Goal: Transaction & Acquisition: Purchase product/service

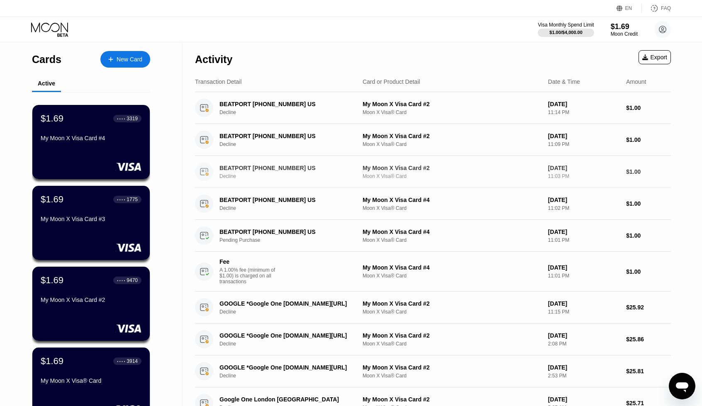
click at [249, 165] on div "BEATPORT 720-974-9500 US" at bounding box center [286, 168] width 135 height 7
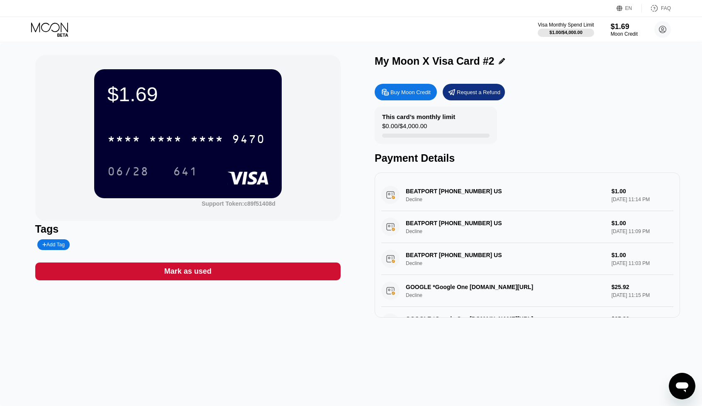
drag, startPoint x: 409, startPoint y: 194, endPoint x: 425, endPoint y: 197, distance: 16.0
click at [425, 197] on div "BEATPORT 720-974-9500 US Decline $1.00 Sep 21, 2025 11:14 PM" at bounding box center [527, 195] width 292 height 32
drag, startPoint x: 470, startPoint y: 195, endPoint x: 415, endPoint y: 197, distance: 55.6
click at [415, 197] on div "BEATPORT 720-974-9500 US Decline $1.00 Sep 21, 2025 11:14 PM" at bounding box center [527, 195] width 292 height 32
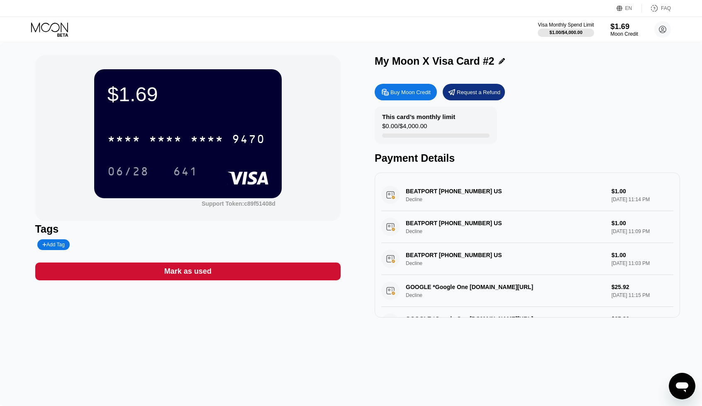
click at [618, 31] on div "Moon Credit" at bounding box center [624, 34] width 28 height 6
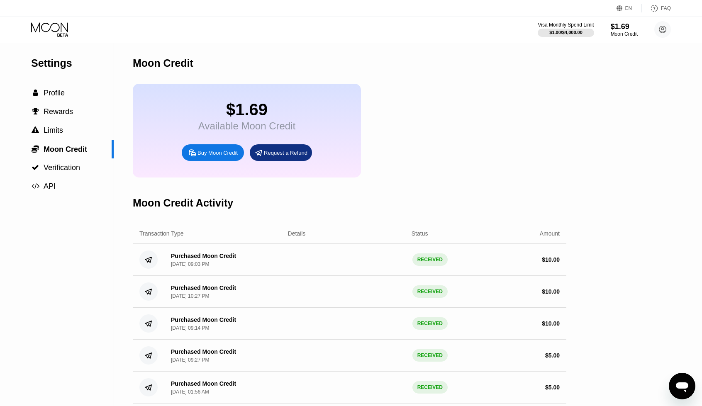
click at [234, 156] on div "Buy Moon Credit" at bounding box center [217, 152] width 40 height 7
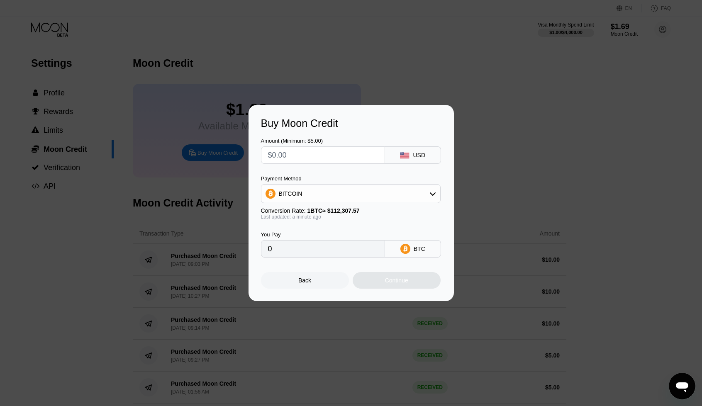
click at [365, 193] on div "BITCOIN" at bounding box center [350, 193] width 179 height 17
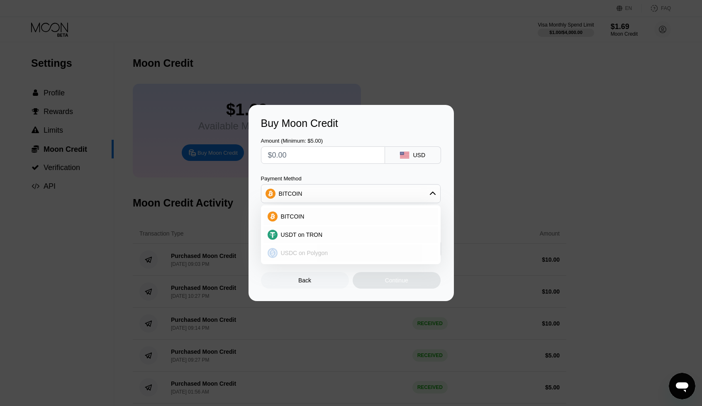
click at [330, 252] on div "USDC on Polygon" at bounding box center [355, 253] width 156 height 7
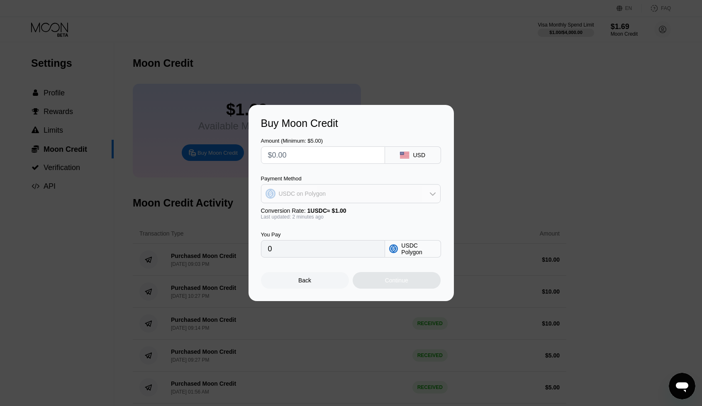
click at [311, 202] on div "USDC on Polygon" at bounding box center [350, 193] width 179 height 17
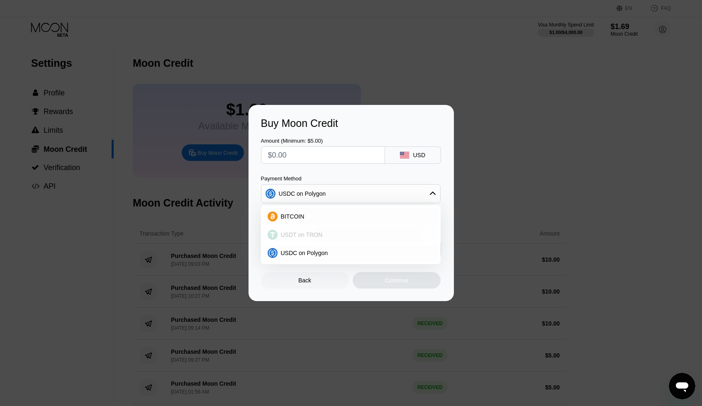
click at [311, 236] on span "USDT on TRON" at bounding box center [302, 234] width 42 height 7
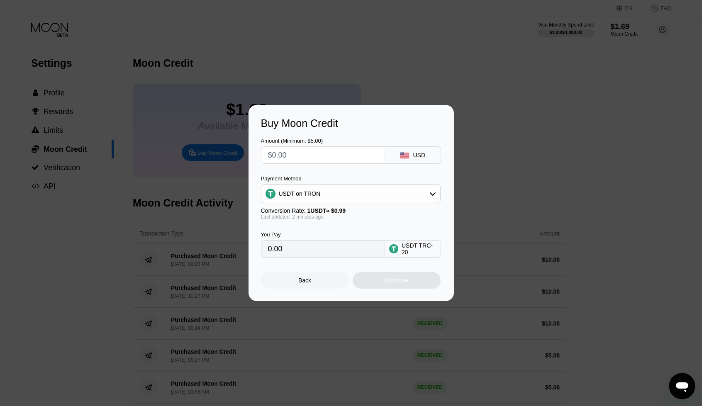
click at [333, 195] on div "USDT on TRON" at bounding box center [350, 193] width 179 height 17
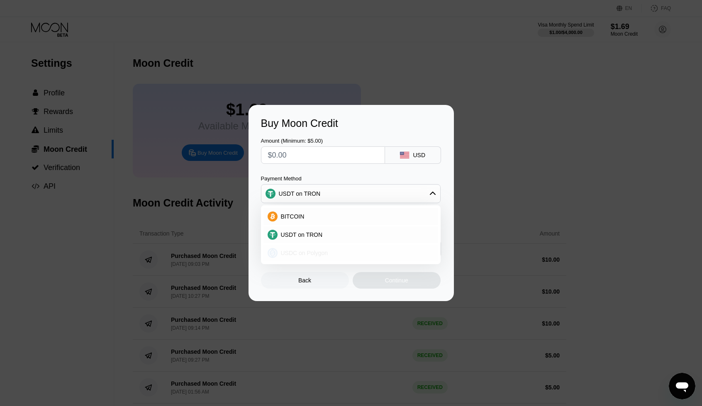
click at [321, 251] on span "USDC on Polygon" at bounding box center [304, 253] width 47 height 7
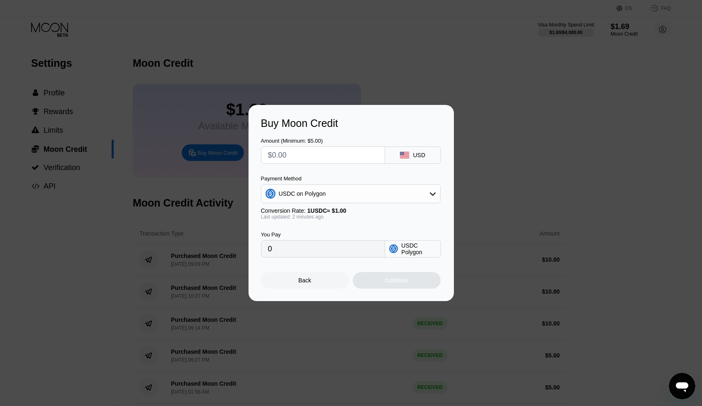
drag, startPoint x: 340, startPoint y: 196, endPoint x: 338, endPoint y: 201, distance: 5.6
click at [340, 196] on div "USDC on Polygon" at bounding box center [350, 193] width 179 height 17
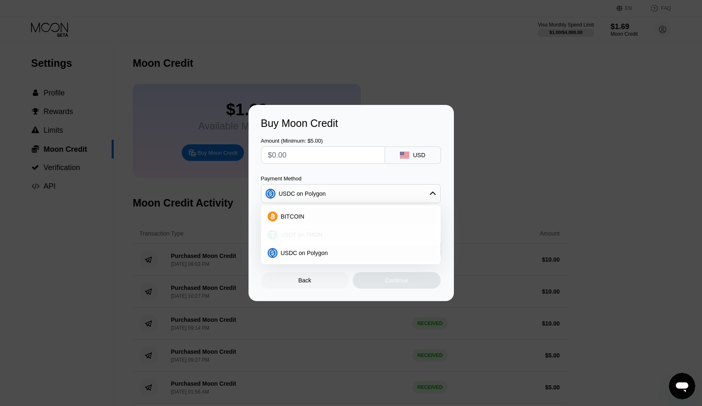
click at [330, 228] on div "USDT on TRON" at bounding box center [350, 234] width 175 height 17
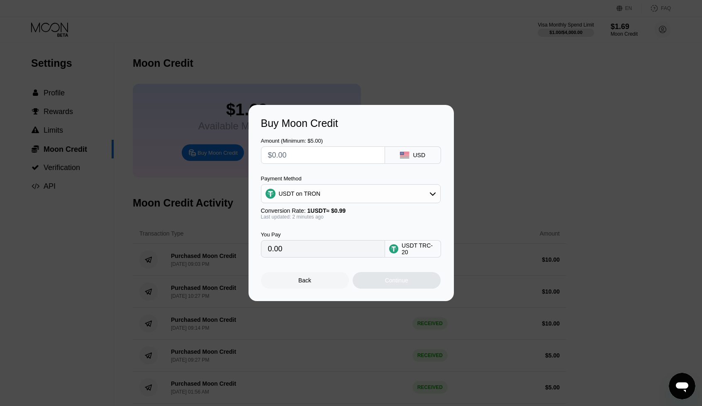
click at [334, 191] on div "USDT on TRON" at bounding box center [350, 193] width 179 height 17
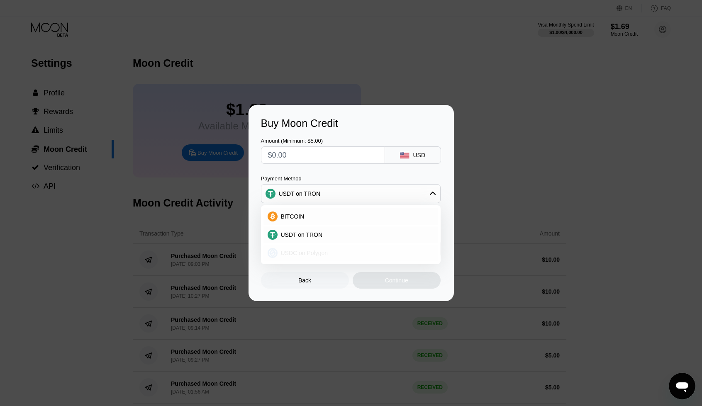
click at [327, 250] on div "USDC on Polygon" at bounding box center [355, 253] width 156 height 7
type input "0"
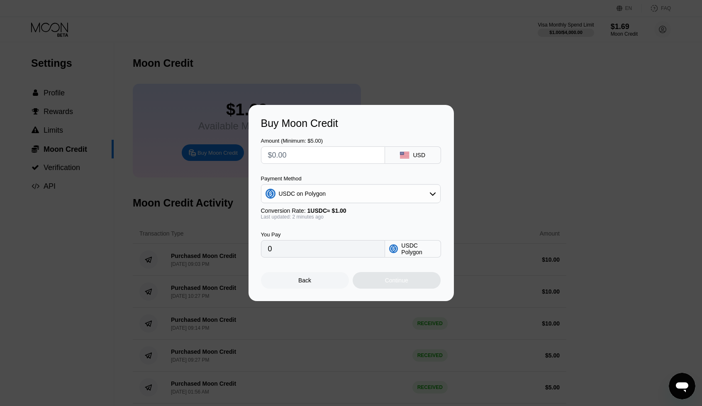
click at [330, 251] on input "0" at bounding box center [323, 248] width 110 height 17
drag, startPoint x: 330, startPoint y: 251, endPoint x: 255, endPoint y: 249, distance: 75.1
click at [255, 249] on div "Buy Moon Credit Amount (Minimum: $5.00) USD Payment Method USDC on Polygon Conv…" at bounding box center [350, 203] width 205 height 196
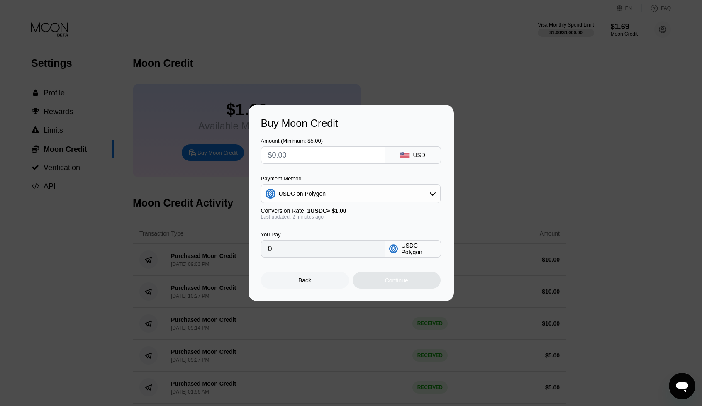
click at [306, 153] on input "text" at bounding box center [323, 155] width 110 height 17
type input "$5"
type input "5.00000000"
type input "$5.5"
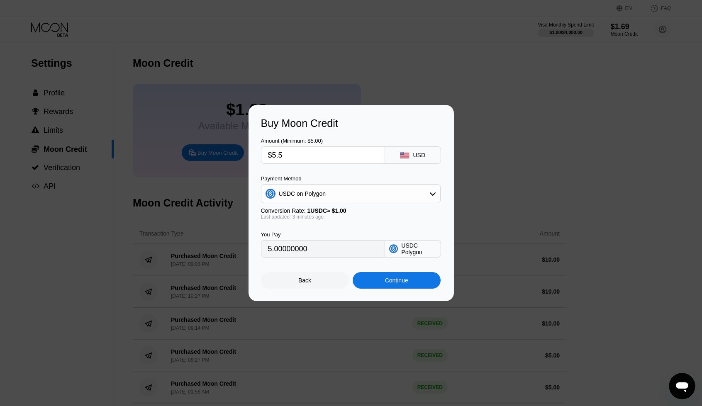
type input "5.50000000"
click at [320, 169] on div "Amount (Minimum: $5.00) $5.5 USD Payment Method USDC on Polygon Conversion Rate…" at bounding box center [351, 193] width 180 height 128
click at [331, 236] on div "You Pay" at bounding box center [323, 234] width 124 height 6
click at [308, 153] on input "$5.5" at bounding box center [323, 155] width 110 height 17
type input "$5."
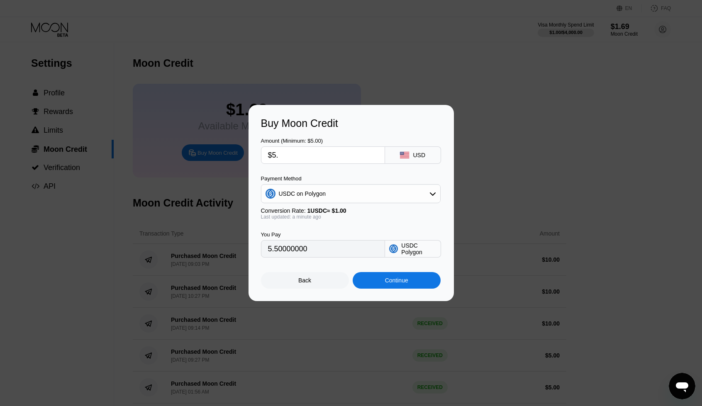
type input "5.00000000"
type input "$5.6"
type input "5.60000000"
type input "$5.6"
click at [398, 284] on div "Continue" at bounding box center [396, 280] width 23 height 7
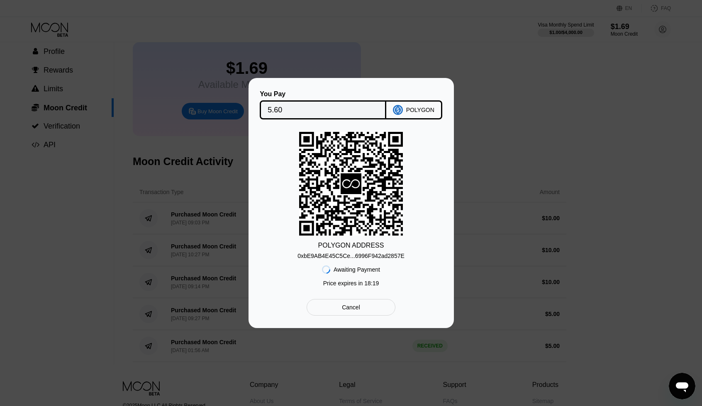
scroll to position [83, 0]
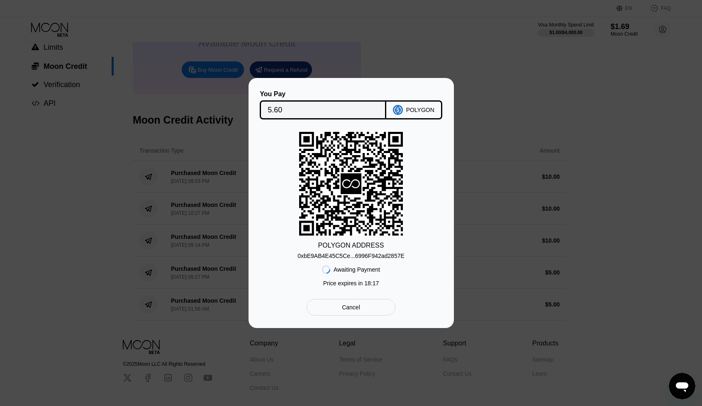
click at [379, 255] on div "0xbE9AB4E45C5Ce...6996F942ad2857E" at bounding box center [350, 256] width 107 height 7
drag, startPoint x: 412, startPoint y: 293, endPoint x: 407, endPoint y: 265, distance: 28.6
click at [407, 265] on div "POLYGON ADDRESS 0xbE9AB4E45C5Ce...6996F942ad2857E Awaiting Payment Price expire…" at bounding box center [351, 211] width 180 height 159
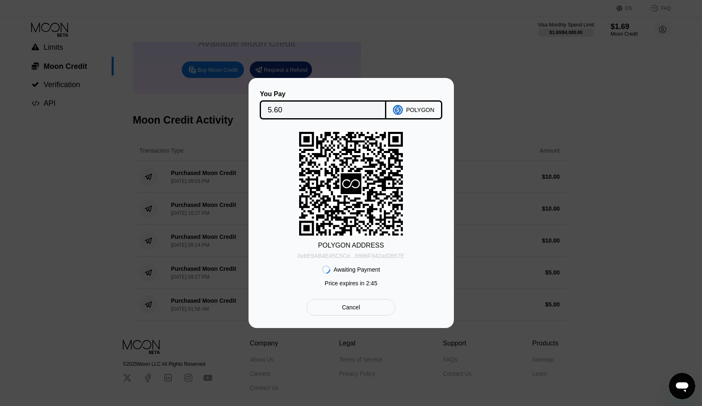
click at [391, 257] on div "0xbE9AB4E45C5Ce...6996F942ad2857E" at bounding box center [350, 256] width 107 height 7
click at [386, 256] on div "0xbE9AB4E45C5Ce...6996F942ad2857E" at bounding box center [350, 256] width 107 height 7
click at [683, 383] on icon "Открыть окно обмена сообщениями" at bounding box center [681, 387] width 12 height 10
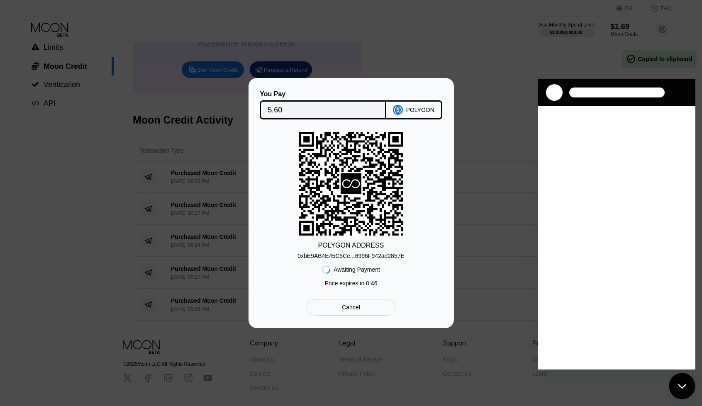
scroll to position [0, 0]
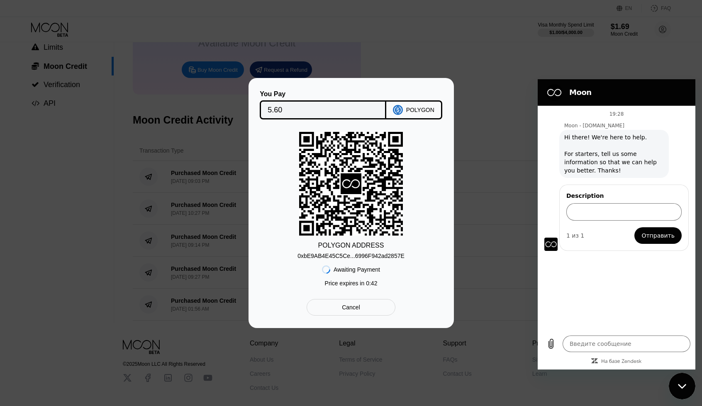
type textarea "x"
click at [594, 215] on input "Description" at bounding box center [623, 211] width 115 height 17
paste input "Hi! I transferred $5.6 to this Polygon address and still haven't received the f…"
click at [378, 253] on div "0xbE9AB4E45C5Ce...6996F942ad2857E" at bounding box center [350, 256] width 107 height 7
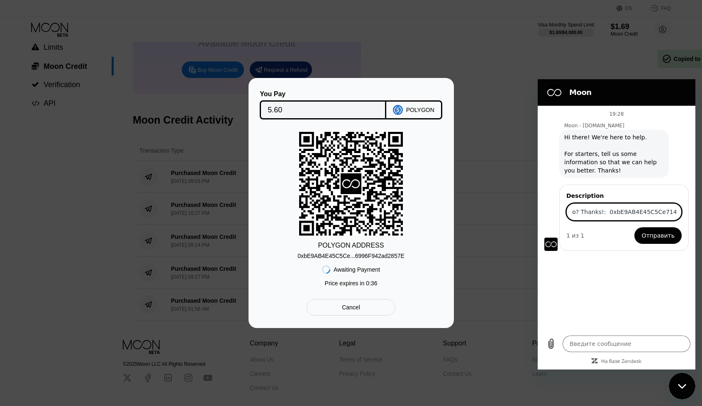
scroll to position [0, 0]
click at [621, 210] on input "Hi! I transferred $5.6 to this Polygon address and still haven't received the f…" at bounding box center [623, 211] width 115 height 17
drag, startPoint x: 617, startPoint y: 211, endPoint x: 688, endPoint y: 215, distance: 71.0
click at [688, 215] on div "Description Hi! I transferred $5.6 to this Polygon address and still haven't re…" at bounding box center [623, 218] width 129 height 66
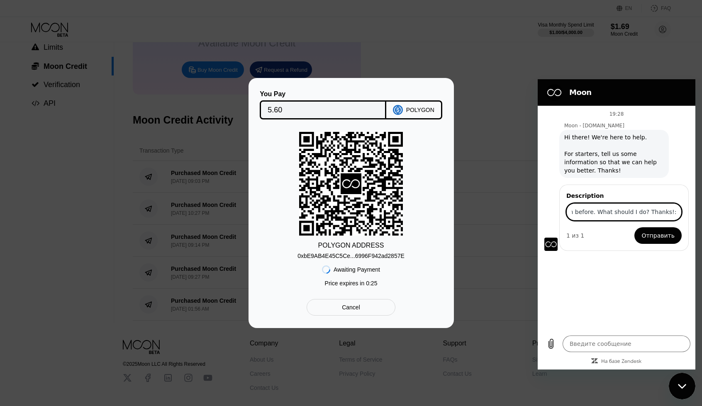
scroll to position [0, 338]
type input "Hi! I transferred $5.6 to this Polygon address and still haven't received the f…"
click at [661, 237] on span "Отправить" at bounding box center [657, 236] width 33 height 10
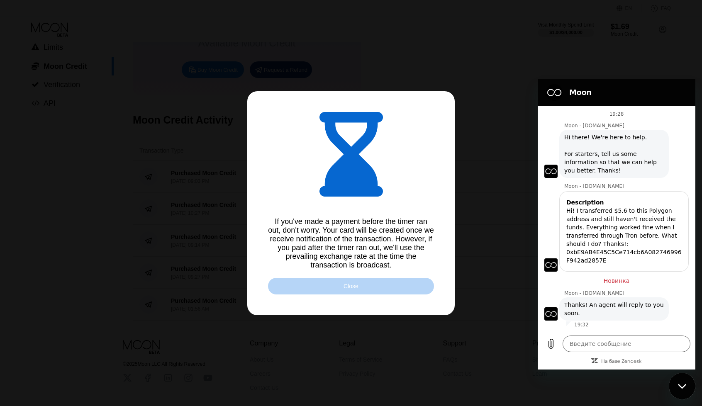
click at [420, 292] on div "Close" at bounding box center [351, 286] width 166 height 17
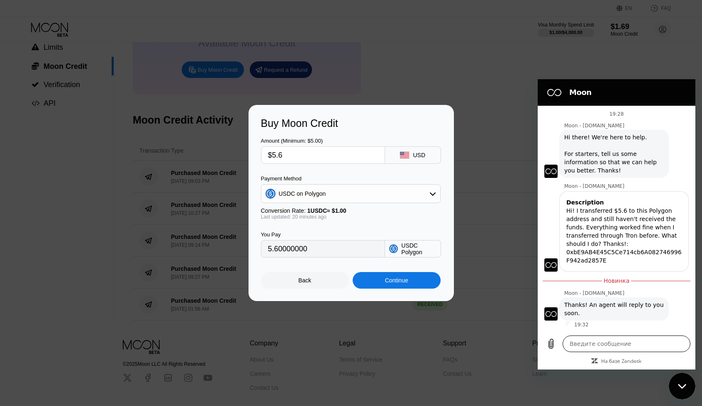
click at [584, 342] on textarea at bounding box center [626, 343] width 128 height 17
click at [610, 344] on textarea at bounding box center [626, 343] width 128 height 17
click at [551, 345] on icon "Выложить файл" at bounding box center [551, 344] width 5 height 10
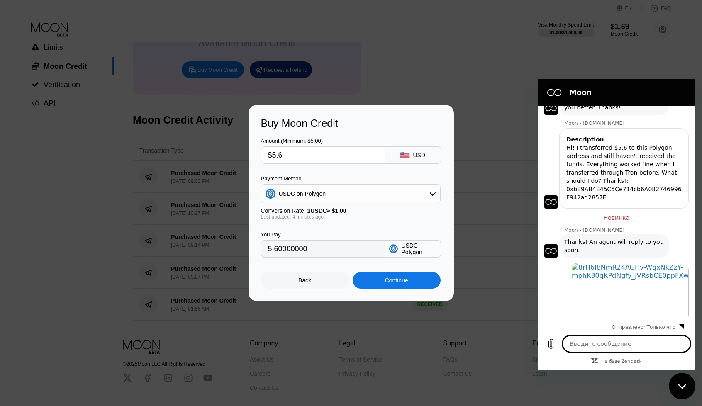
scroll to position [65, 0]
type textarea "x"
paste textarea "[URL][DOMAIN_NAME]"
type textarea "[URL][DOMAIN_NAME]"
type textarea "x"
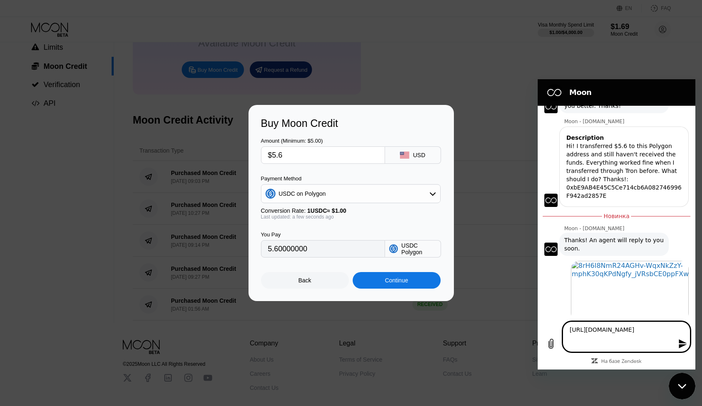
type textarea "[URL][DOMAIN_NAME]"
click at [681, 344] on icon "Отправить сообщение" at bounding box center [683, 344] width 10 height 10
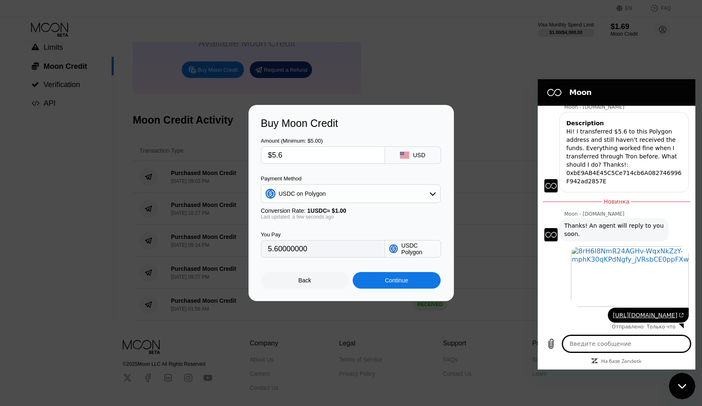
scroll to position [97, 0]
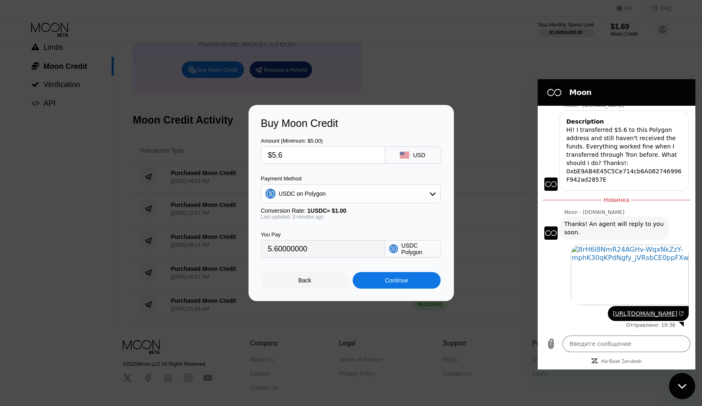
type textarea "x"
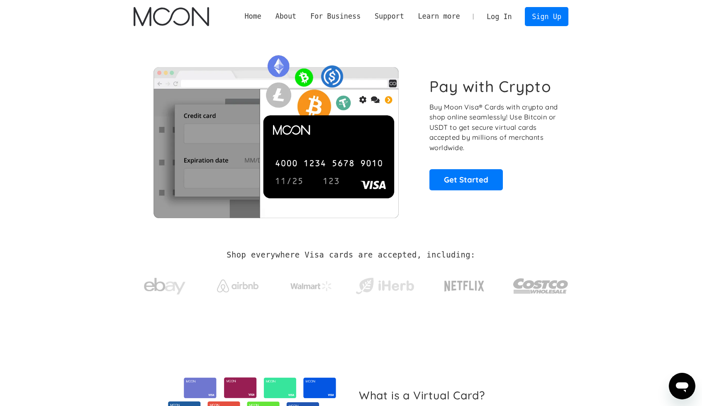
click at [499, 16] on link "Log In" at bounding box center [498, 16] width 39 height 18
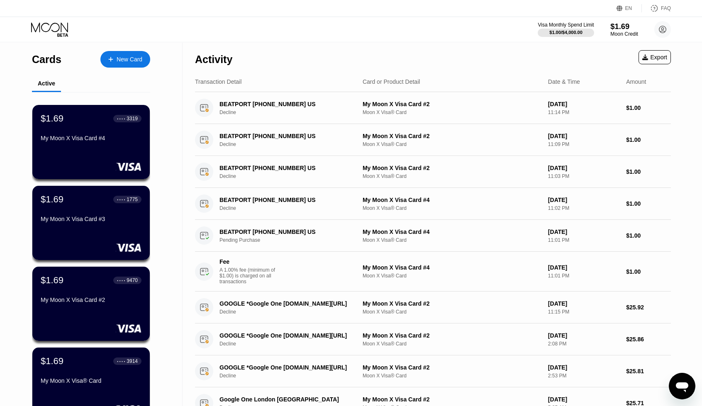
click at [616, 27] on div "$1.69" at bounding box center [624, 26] width 28 height 9
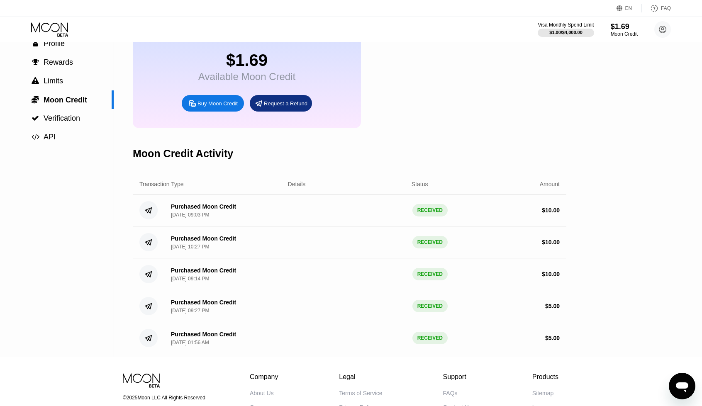
scroll to position [49, 0]
click at [564, 25] on div "Visa Monthly Spend Limit" at bounding box center [565, 25] width 57 height 6
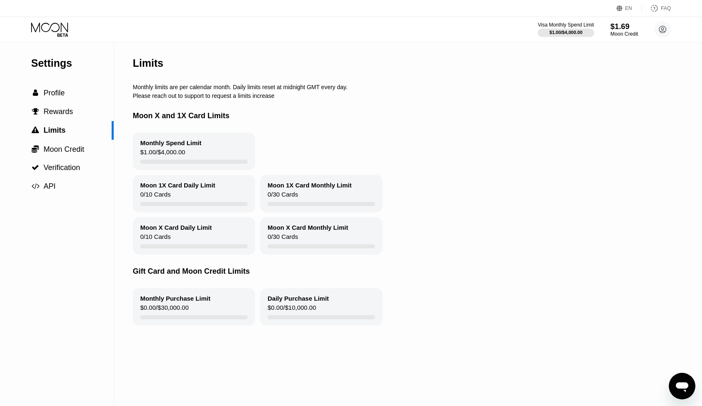
click at [622, 29] on div "$1.69" at bounding box center [624, 26] width 28 height 9
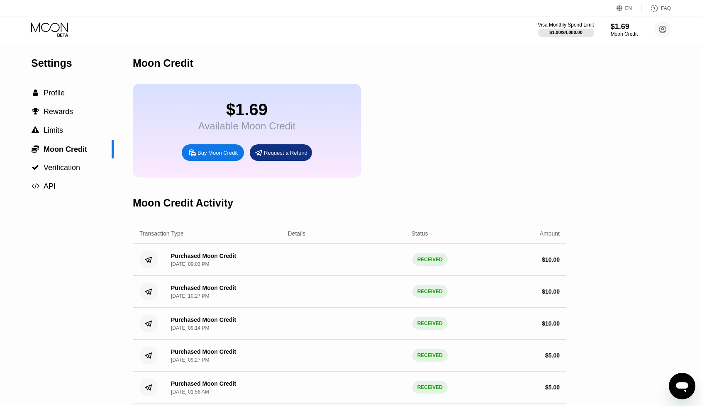
click at [202, 259] on div "Purchased Moon Credit" at bounding box center [203, 256] width 65 height 7
click at [304, 237] on div "Details" at bounding box center [297, 233] width 18 height 7
click at [620, 32] on div "Moon Credit" at bounding box center [624, 34] width 28 height 6
click at [620, 25] on div "$1.69" at bounding box center [624, 26] width 28 height 9
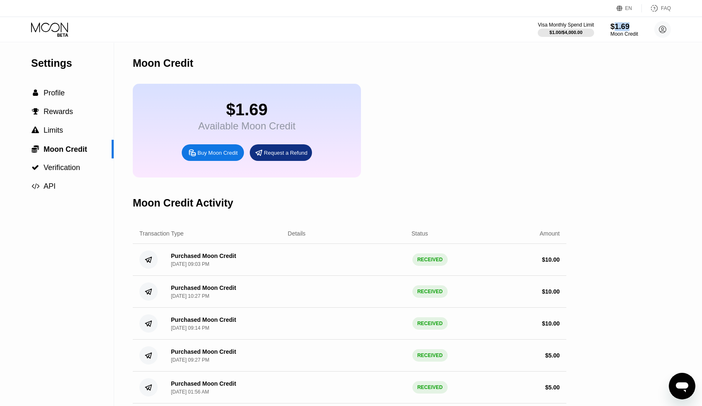
click at [620, 25] on div "$1.69" at bounding box center [624, 26] width 28 height 9
click at [580, 69] on div "Settings  Profile  Rewards  Limits  Moon Credit  Verification  API Moon C…" at bounding box center [351, 224] width 702 height 363
click at [560, 135] on div "$1.69 Available Moon Credit Buy Moon Credit Request a Refund" at bounding box center [349, 131] width 433 height 94
click at [538, 176] on div "$1.69 Available Moon Credit Buy Moon Credit Request a Refund" at bounding box center [349, 131] width 433 height 94
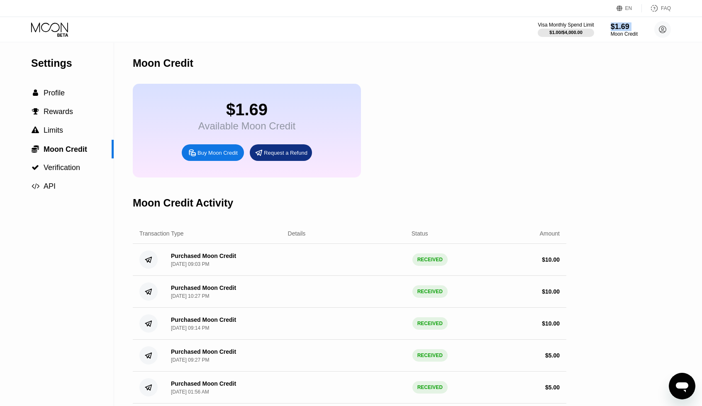
click at [612, 24] on div "$1.69" at bounding box center [623, 26] width 27 height 9
click at [625, 29] on div "$1.69" at bounding box center [624, 26] width 28 height 9
click at [609, 30] on div "Visa Monthly Spend Limit $1.00 / $4,000.00 $1.69 Moon Credit The Same Persons […" at bounding box center [603, 29] width 133 height 17
click at [625, 30] on div "$1.69" at bounding box center [624, 26] width 28 height 9
click at [685, 386] on icon "Открыть окно обмена сообщениями" at bounding box center [681, 387] width 12 height 10
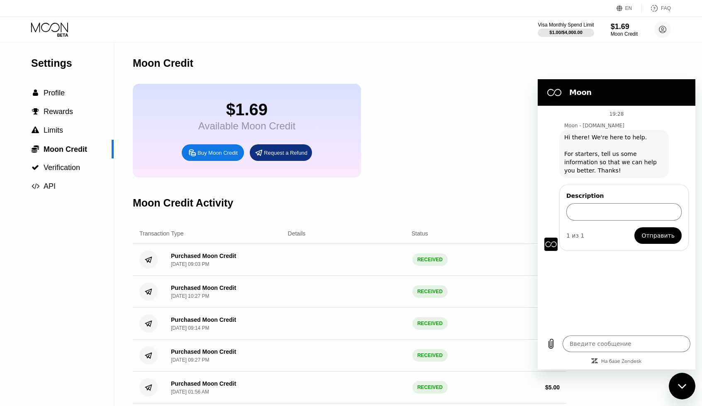
click at [490, 151] on div "$1.69 Available Moon Credit Buy Moon Credit Request a Refund" at bounding box center [349, 131] width 433 height 94
type textarea "x"
click at [500, 73] on div "Moon Credit" at bounding box center [349, 63] width 433 height 41
click at [624, 32] on div "Moon Credit" at bounding box center [623, 34] width 27 height 6
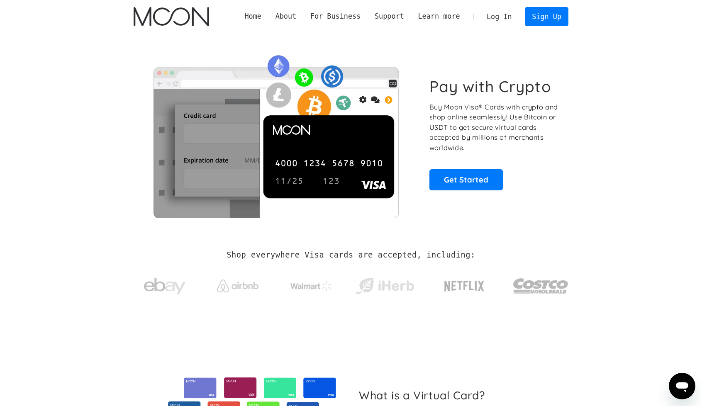
click at [510, 16] on link "Log In" at bounding box center [498, 16] width 39 height 18
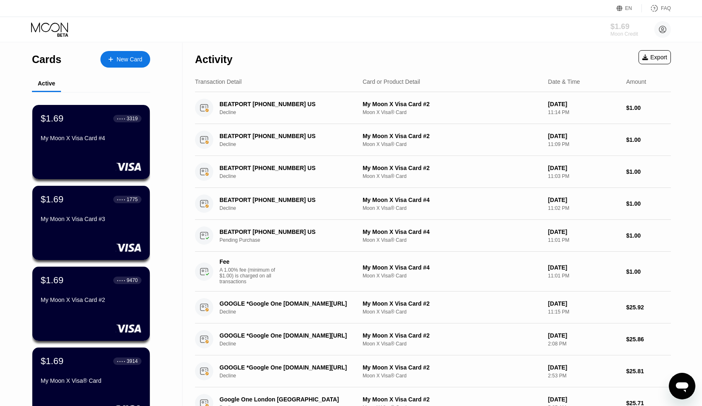
click at [623, 27] on div "$1.69" at bounding box center [624, 26] width 28 height 9
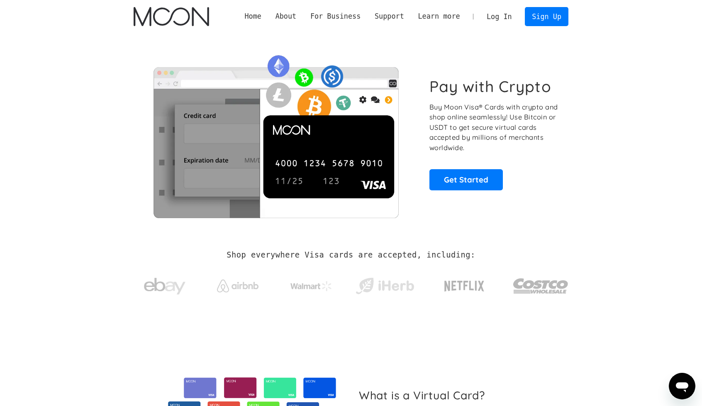
click at [500, 16] on link "Log In" at bounding box center [498, 16] width 39 height 18
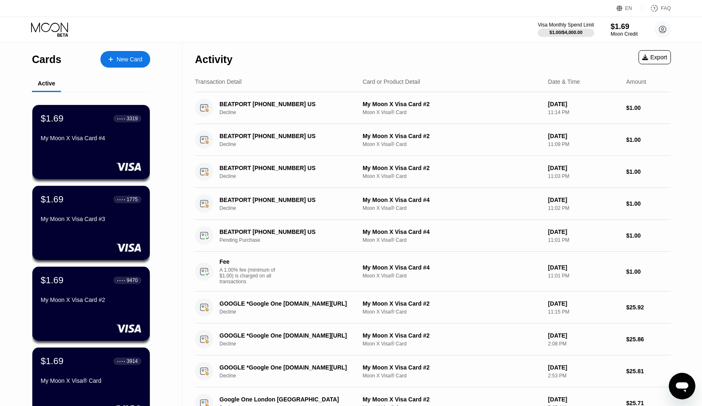
click at [607, 30] on div "Visa Monthly Spend Limit $1.00 / $4,000.00 $1.69 Moon Credit The Same Persons t…" at bounding box center [603, 29] width 133 height 17
click at [621, 27] on div "$1.69" at bounding box center [624, 26] width 28 height 9
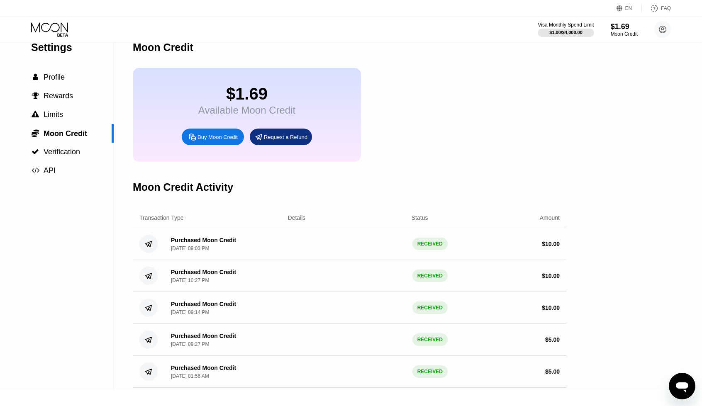
scroll to position [4, 0]
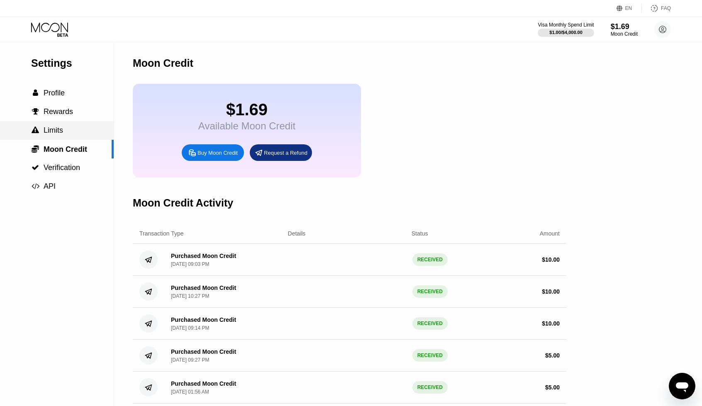
click at [45, 133] on span "Limits" at bounding box center [53, 130] width 19 height 8
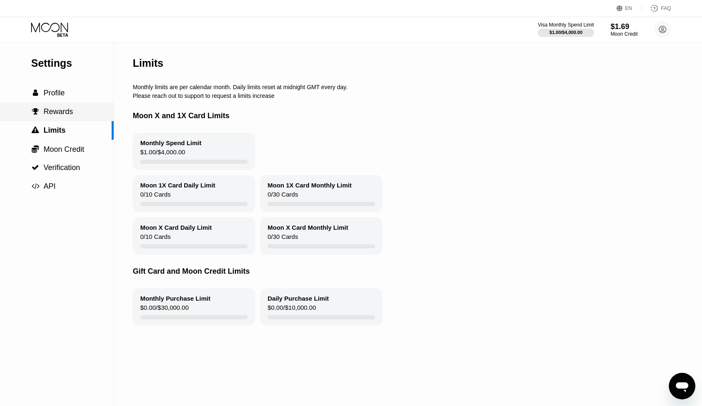
click at [56, 116] on span "Rewards" at bounding box center [58, 111] width 29 height 8
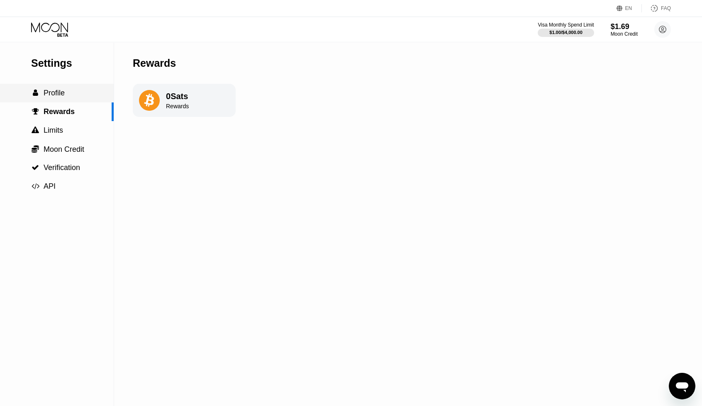
click at [63, 92] on span "Profile" at bounding box center [54, 93] width 21 height 8
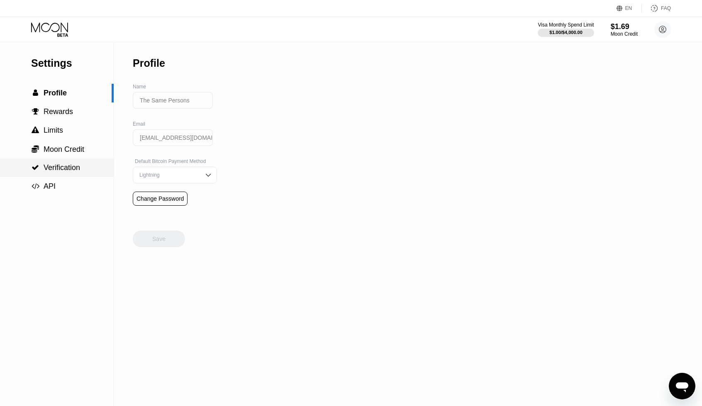
click at [69, 165] on span "Verification" at bounding box center [62, 167] width 36 height 8
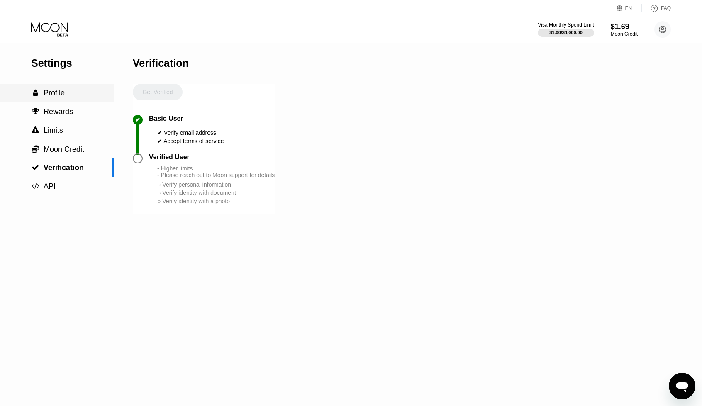
click at [63, 95] on span "Profile" at bounding box center [54, 93] width 21 height 8
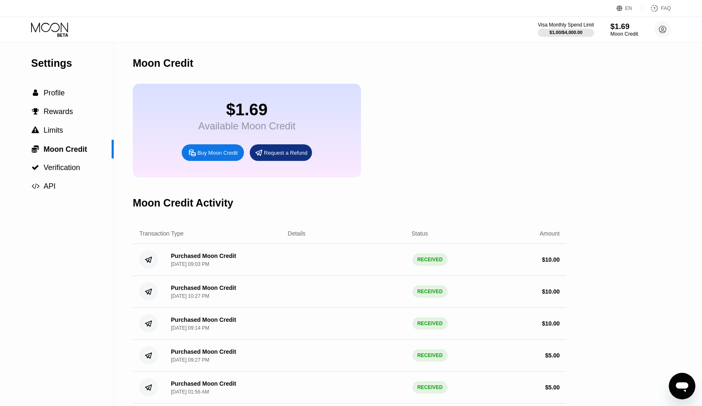
click at [624, 27] on div "$1.69" at bounding box center [624, 26] width 28 height 9
click at [682, 386] on icon "Открыть окно обмена сообщениями" at bounding box center [681, 387] width 12 height 10
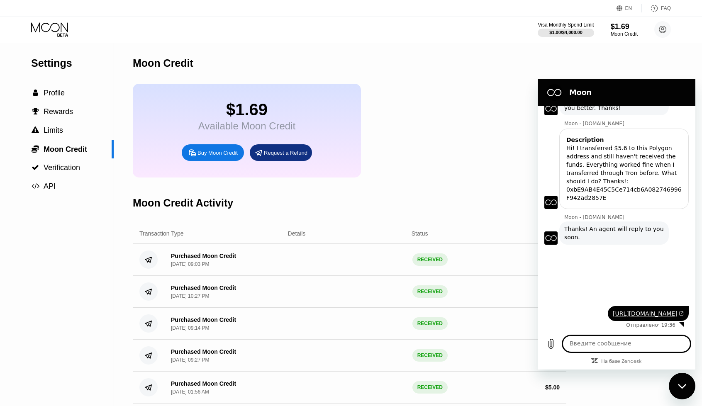
scroll to position [84, 0]
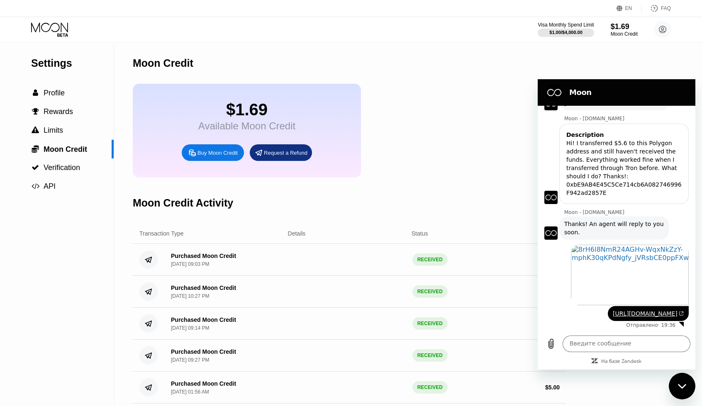
click at [437, 160] on div "$1.69 Available Moon Credit Buy Moon Credit Request a Refund" at bounding box center [349, 131] width 433 height 94
drag, startPoint x: 494, startPoint y: 158, endPoint x: 488, endPoint y: 160, distance: 6.3
click at [494, 158] on div "$1.69 Available Moon Credit Buy Moon Credit Request a Refund" at bounding box center [349, 131] width 433 height 94
type textarea "x"
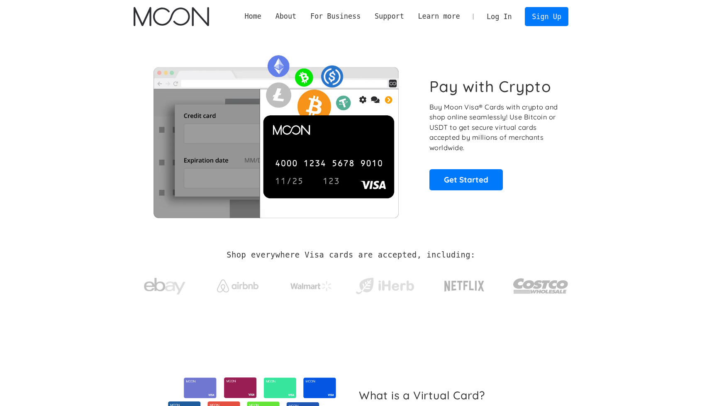
click at [505, 16] on link "Log In" at bounding box center [498, 16] width 39 height 18
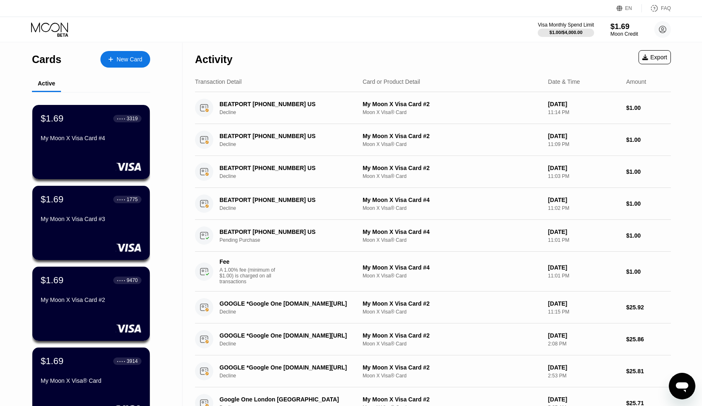
click at [622, 26] on div "$1.69" at bounding box center [624, 26] width 28 height 9
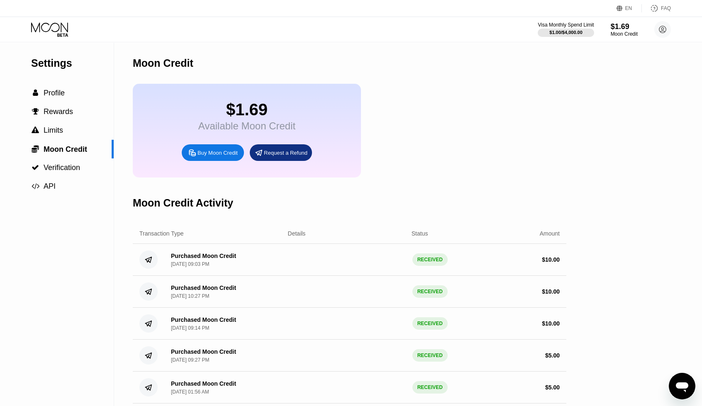
click at [678, 394] on div "Открыть окно обмена сообщениями" at bounding box center [681, 386] width 25 height 25
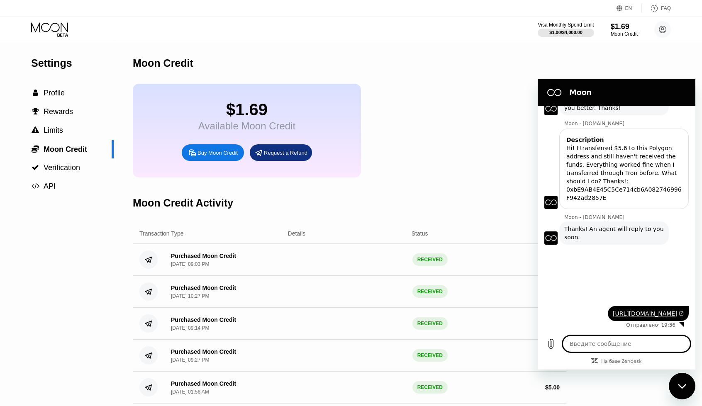
type textarea "x"
